Goal: Task Accomplishment & Management: Use online tool/utility

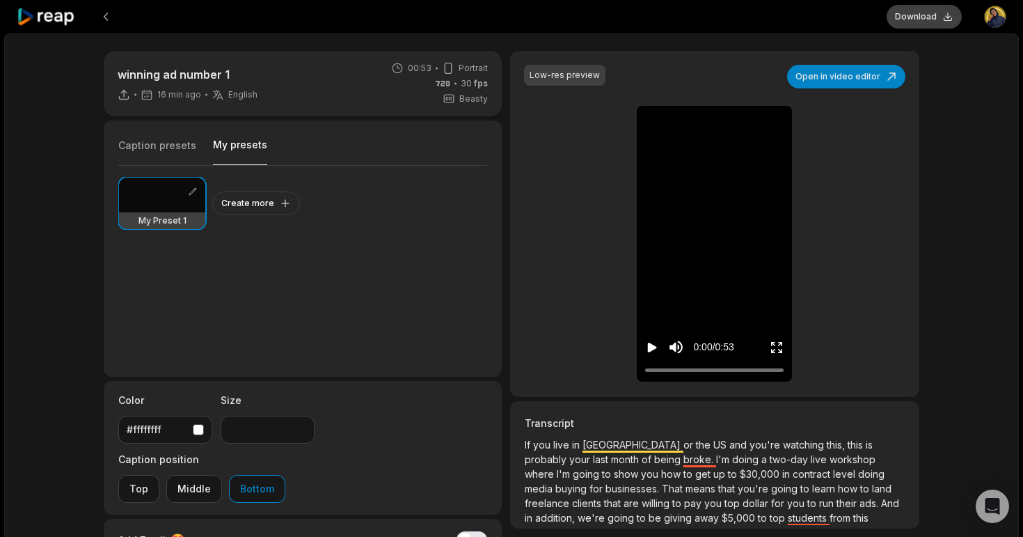
click at [913, 22] on button "Download" at bounding box center [924, 17] width 75 height 24
click at [652, 345] on icon "Play video" at bounding box center [652, 347] width 9 height 10
click at [652, 345] on icon "Pause video" at bounding box center [652, 347] width 14 height 14
click at [59, 13] on icon at bounding box center [46, 17] width 59 height 19
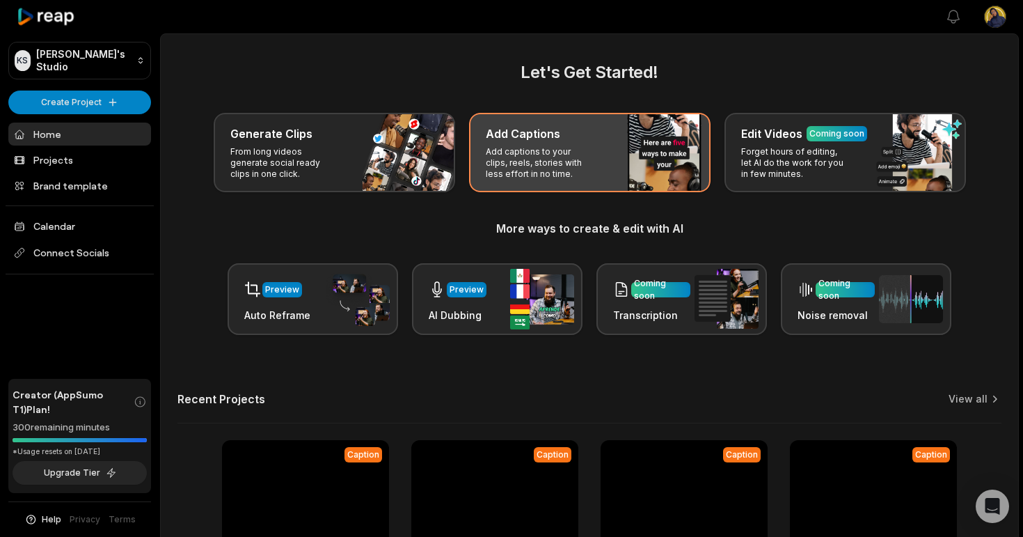
click at [544, 154] on p "Add captions to your clips, reels, stories with less effort in no time." at bounding box center [540, 162] width 108 height 33
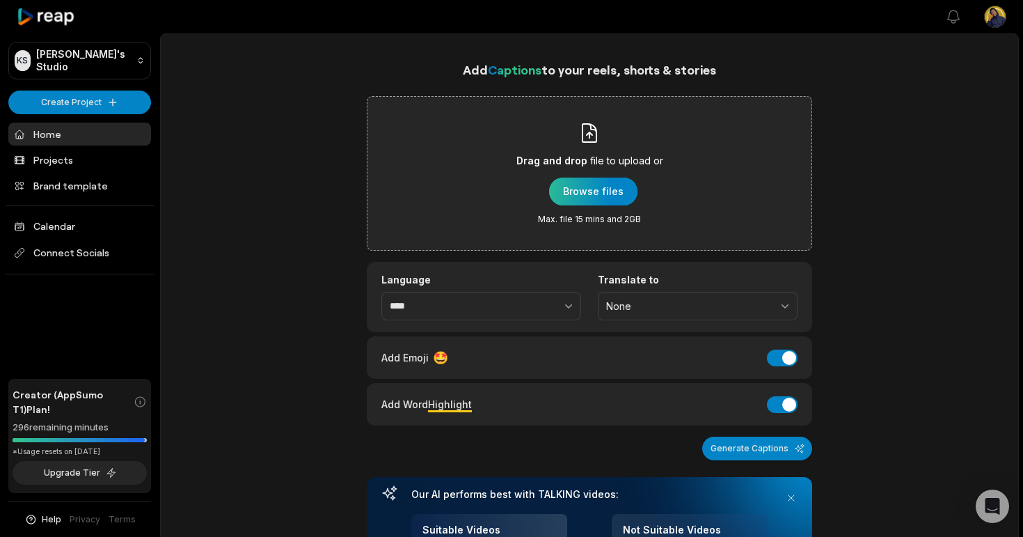
click at [568, 198] on div "button" at bounding box center [593, 192] width 88 height 28
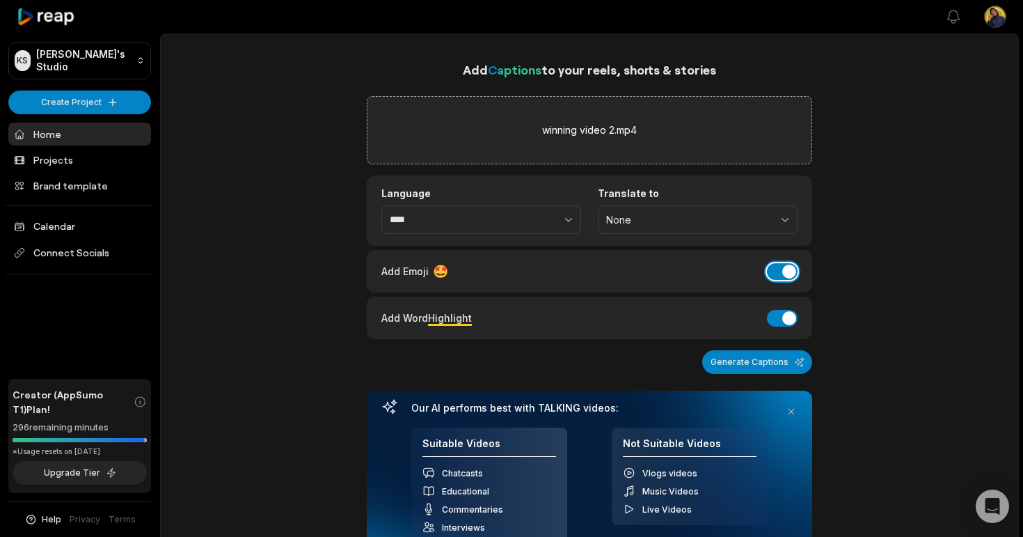
click at [786, 273] on button "Add Emoji" at bounding box center [782, 271] width 31 height 17
click at [758, 357] on button "Generate Captions" at bounding box center [757, 362] width 110 height 24
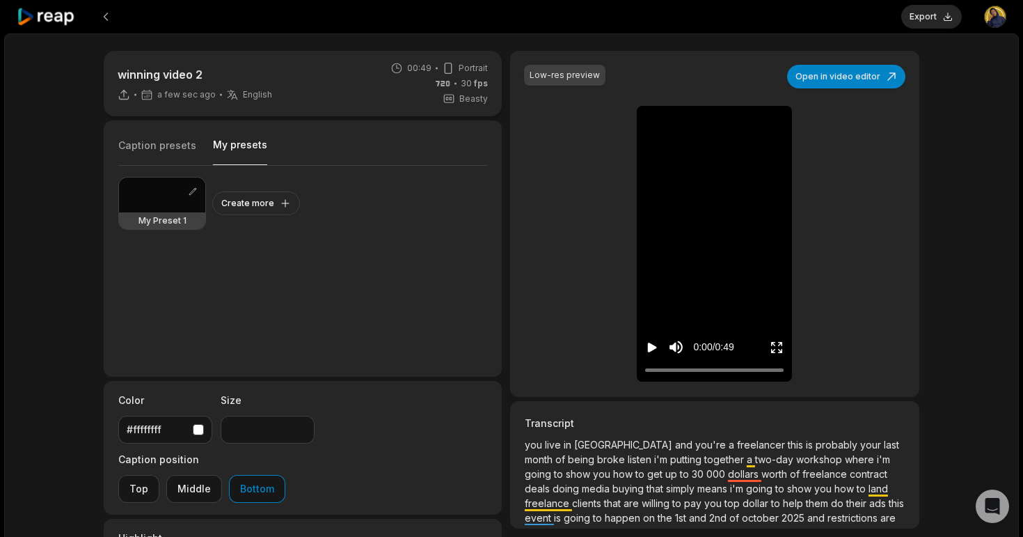
click at [218, 152] on button "My presets" at bounding box center [240, 151] width 54 height 27
click at [168, 196] on div at bounding box center [162, 195] width 86 height 35
click at [652, 347] on icon "Play video" at bounding box center [652, 347] width 9 height 10
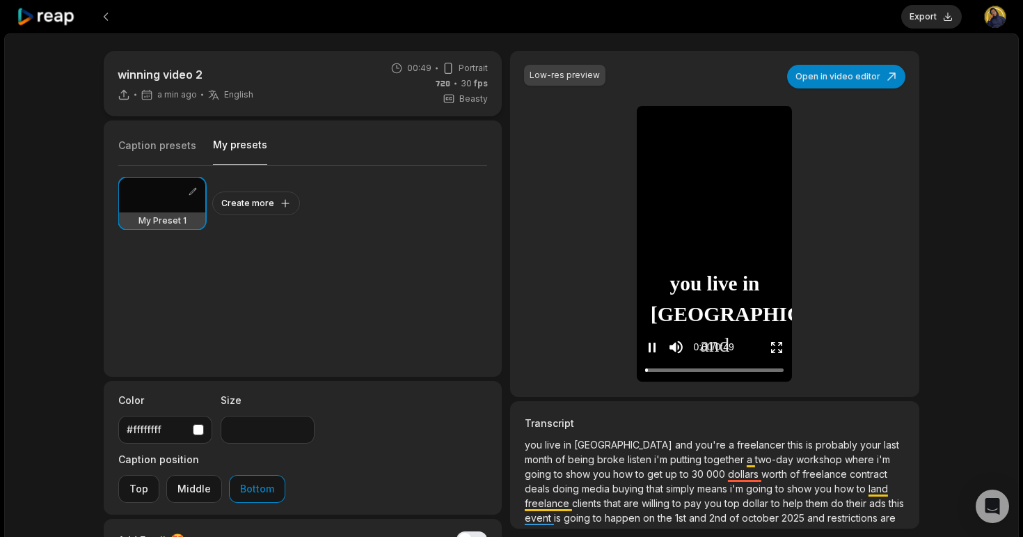
click at [652, 347] on icon "Pause video" at bounding box center [652, 347] width 14 height 14
click at [648, 346] on icon "Play video" at bounding box center [652, 347] width 9 height 10
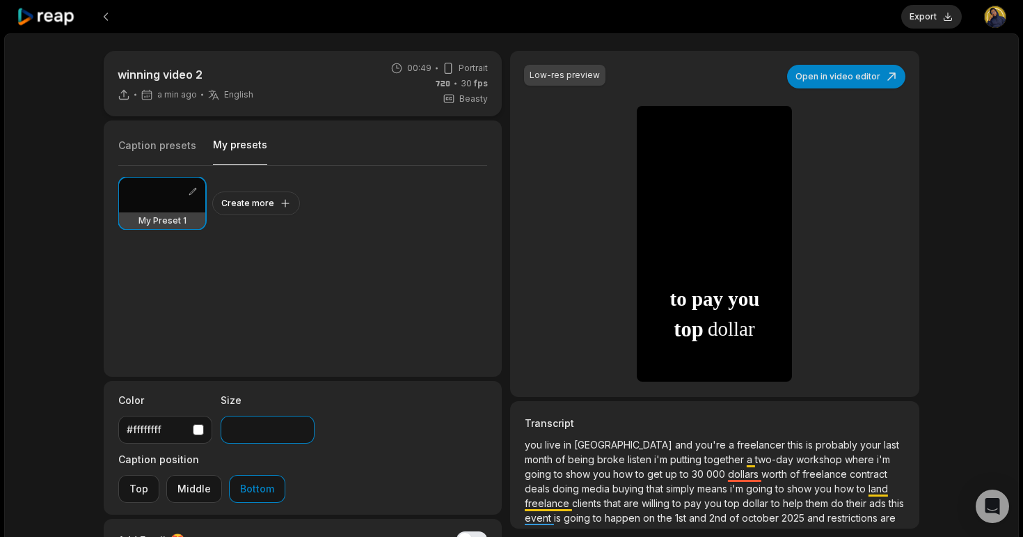
click at [300, 434] on input "**" at bounding box center [268, 430] width 94 height 28
click at [301, 432] on input "**" at bounding box center [268, 430] width 94 height 28
click at [70, 352] on div "winning video 2 2 min ago English en 00:49 Portrait 30 fps Beasty Caption prese…" at bounding box center [511, 372] width 1015 height 679
click at [656, 348] on icon "Play video" at bounding box center [652, 347] width 14 height 14
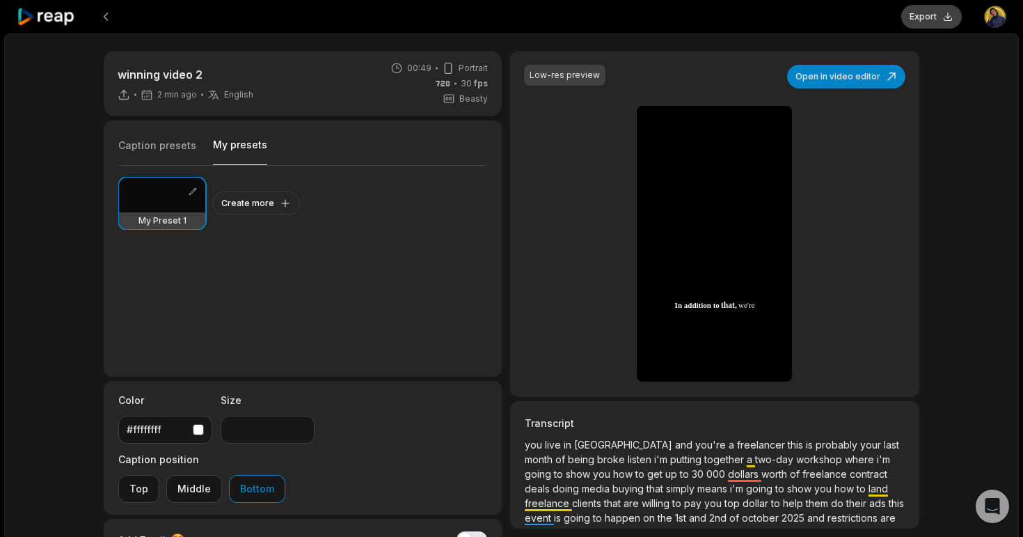
click at [932, 12] on button "Export" at bounding box center [931, 17] width 61 height 24
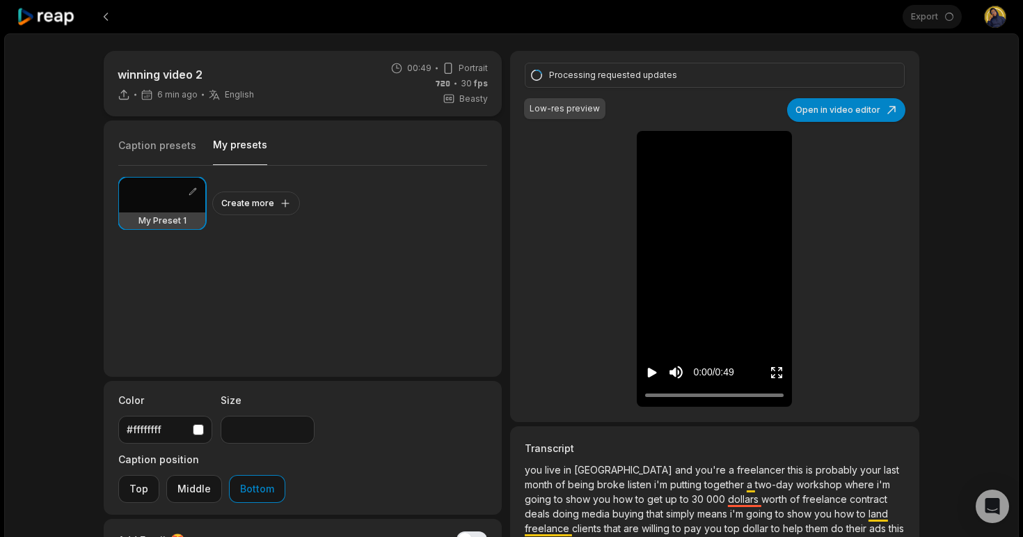
type input "**"
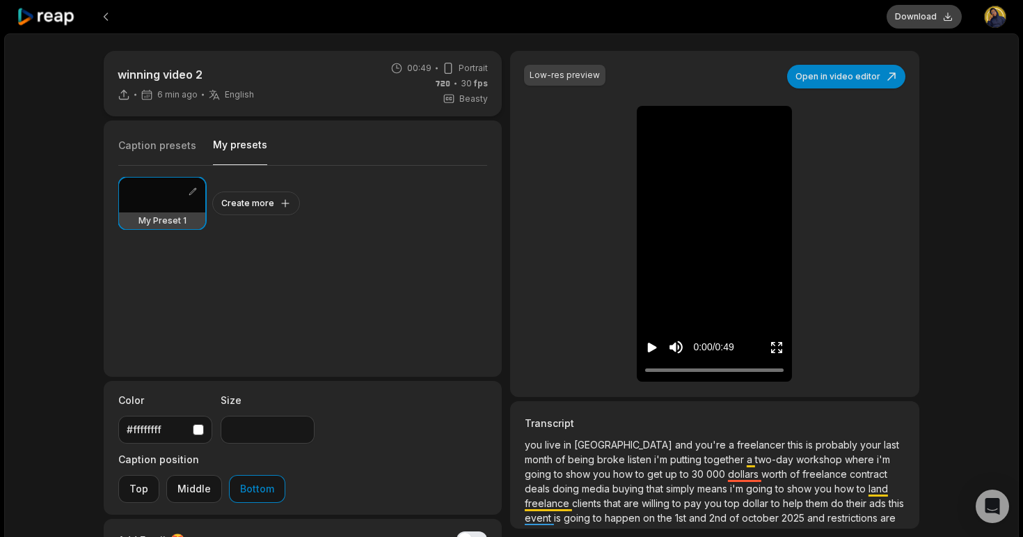
click at [905, 17] on button "Download" at bounding box center [924, 17] width 75 height 24
click at [667, 22] on div at bounding box center [452, 16] width 870 height 33
